Goal: Navigation & Orientation: Find specific page/section

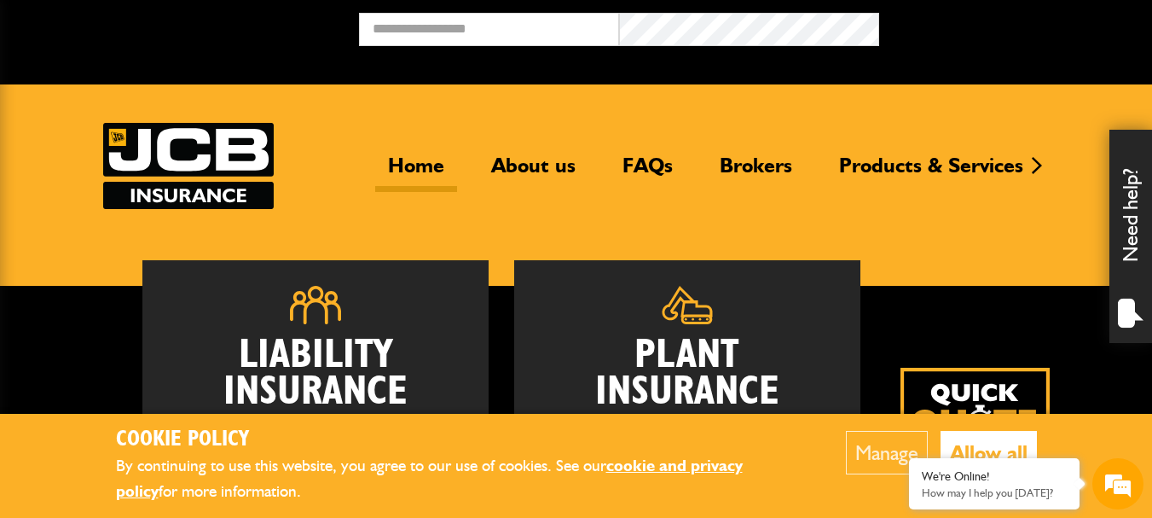
click at [954, 449] on button "Allow all" at bounding box center [989, 452] width 96 height 43
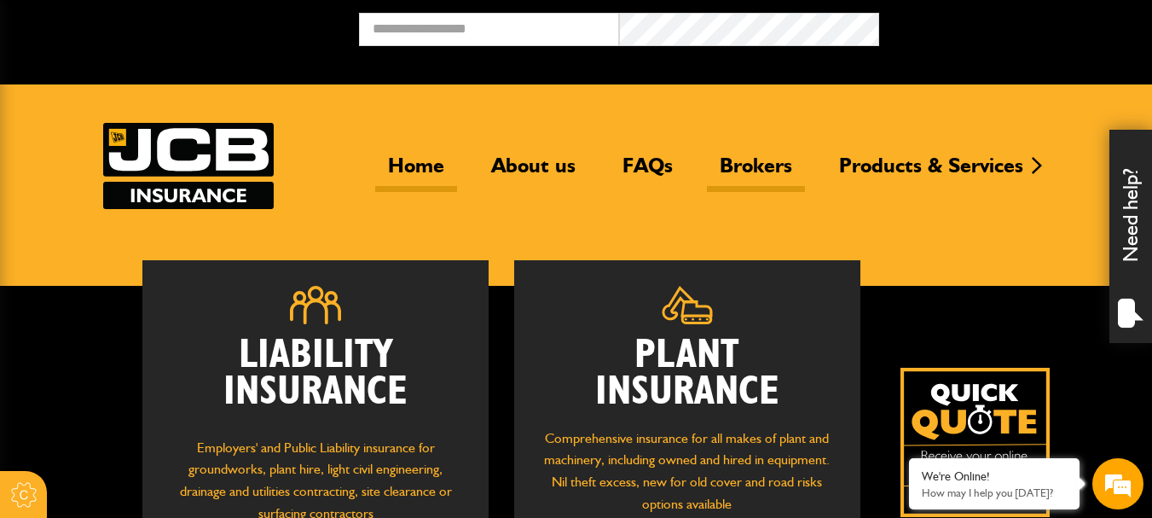
click at [755, 163] on link "Brokers" at bounding box center [756, 172] width 98 height 39
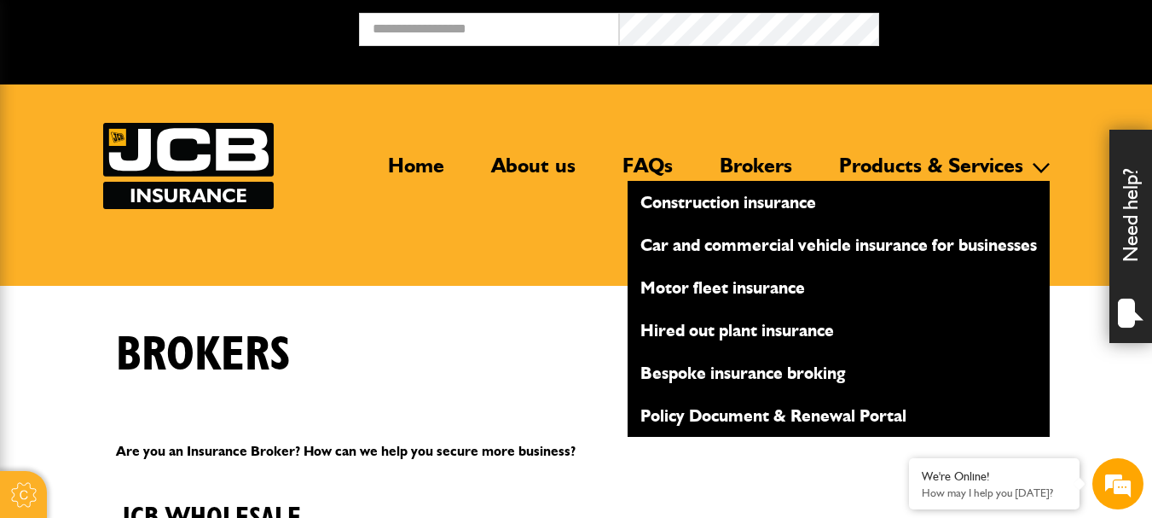
click at [775, 333] on link "Hired out plant insurance" at bounding box center [839, 330] width 422 height 29
